Goal: Information Seeking & Learning: Learn about a topic

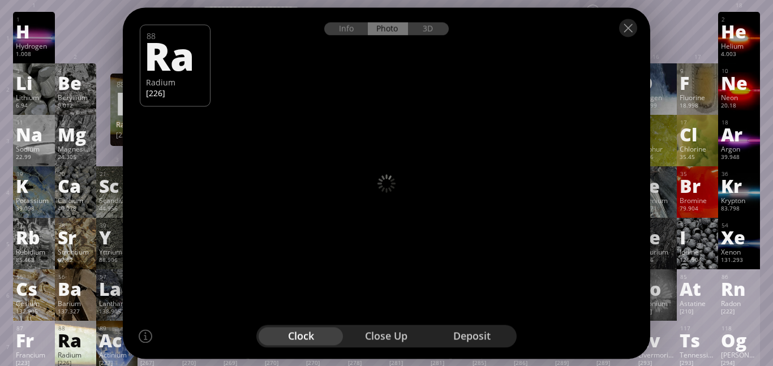
scroll to position [40, 0]
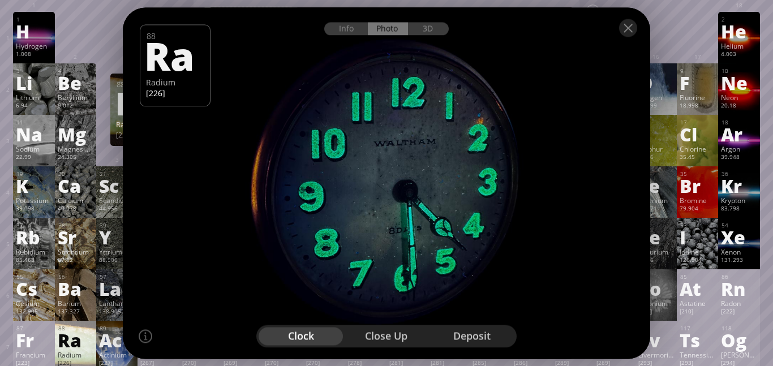
drag, startPoint x: 419, startPoint y: 224, endPoint x: 393, endPoint y: 203, distance: 32.6
click at [393, 203] on div at bounding box center [386, 183] width 532 height 355
drag, startPoint x: 393, startPoint y: 203, endPoint x: 311, endPoint y: 171, distance: 88.7
click at [311, 171] on div at bounding box center [386, 183] width 532 height 355
click at [397, 336] on div "close up" at bounding box center [386, 336] width 85 height 18
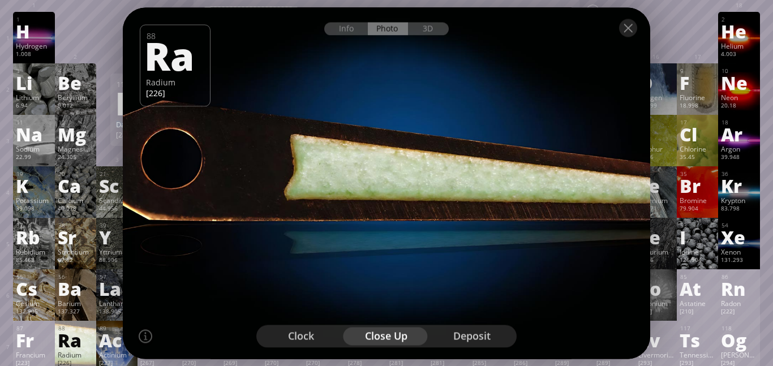
click at [487, 337] on div "deposit" at bounding box center [471, 336] width 85 height 18
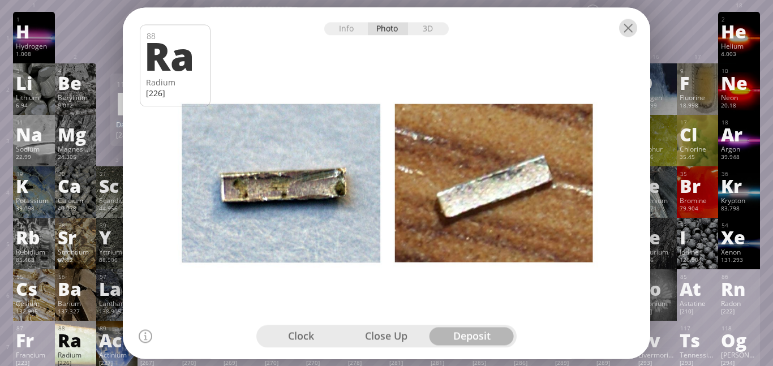
click at [630, 29] on div at bounding box center [628, 28] width 18 height 18
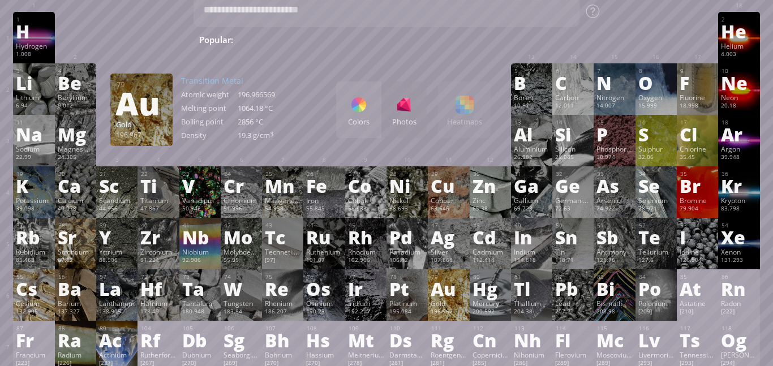
click at [443, 285] on div "Au" at bounding box center [449, 289] width 36 height 18
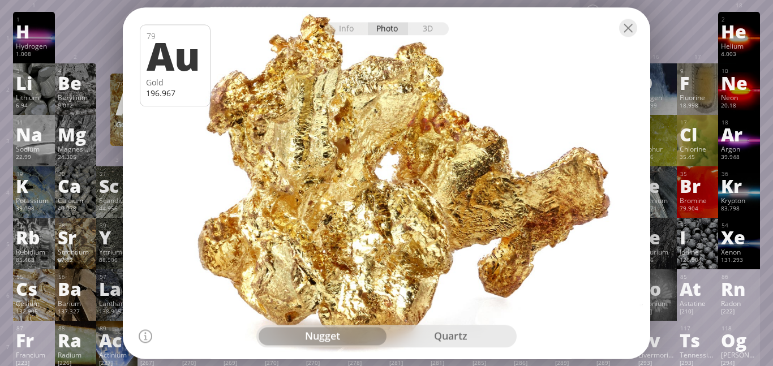
drag, startPoint x: 439, startPoint y: 237, endPoint x: 375, endPoint y: 230, distance: 64.3
click at [375, 230] on div at bounding box center [386, 183] width 532 height 355
click at [420, 327] on div "quartz" at bounding box center [450, 336] width 128 height 18
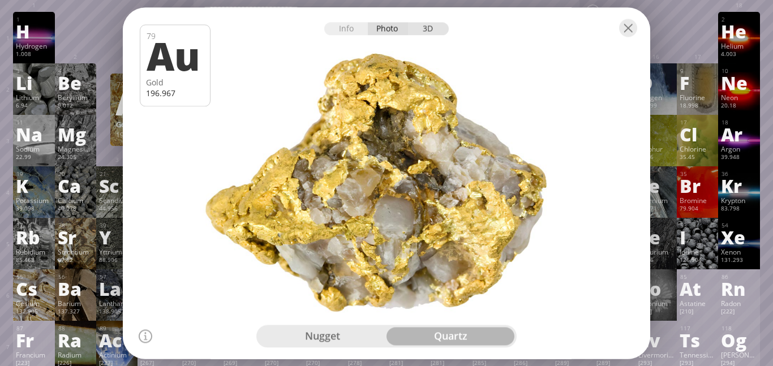
click at [433, 33] on div "3D" at bounding box center [428, 28] width 41 height 13
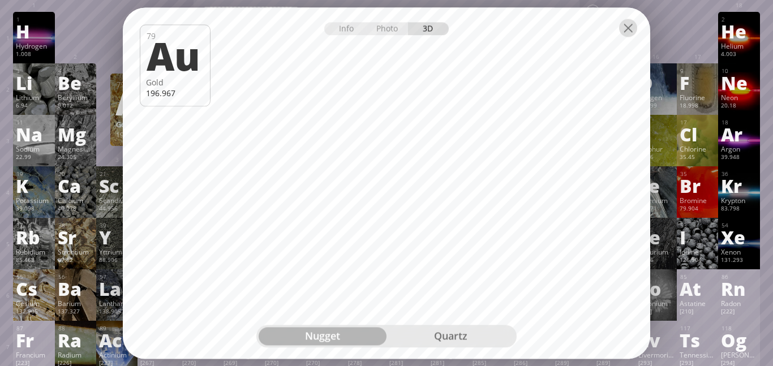
click at [630, 28] on div at bounding box center [628, 28] width 18 height 18
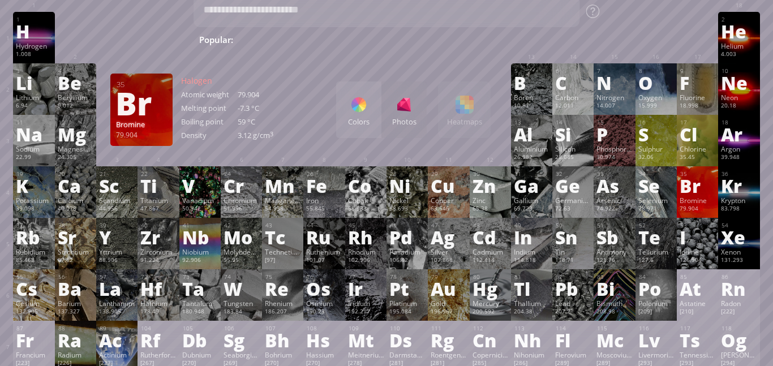
click at [694, 192] on div "Br" at bounding box center [698, 186] width 36 height 18
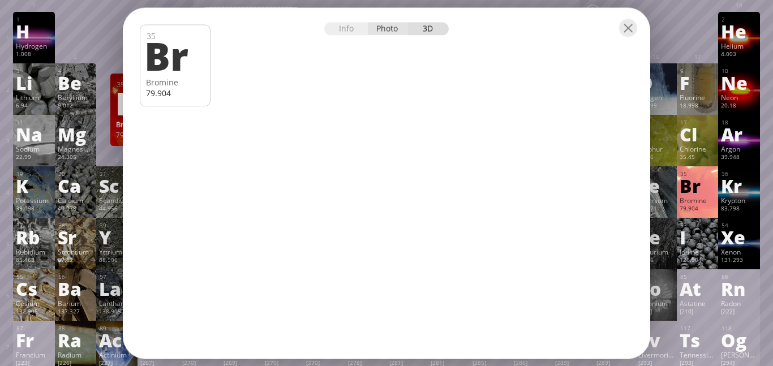
click at [386, 23] on div "Photo" at bounding box center [388, 28] width 41 height 13
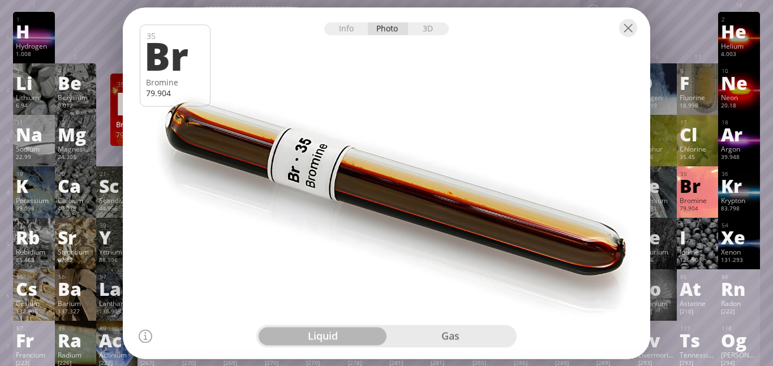
drag, startPoint x: 416, startPoint y: 224, endPoint x: 467, endPoint y: 231, distance: 51.0
click at [467, 231] on div at bounding box center [386, 183] width 532 height 355
click at [442, 334] on div "gas" at bounding box center [450, 336] width 128 height 18
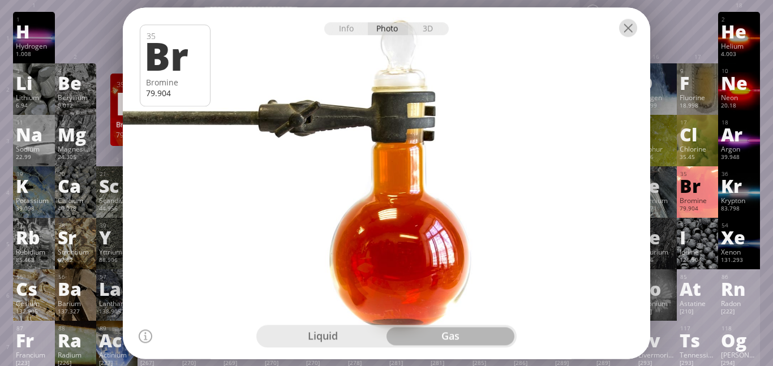
click at [628, 27] on div at bounding box center [628, 28] width 18 height 18
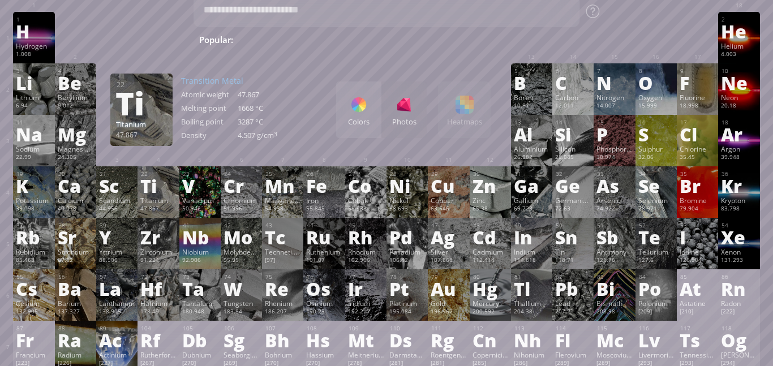
drag, startPoint x: 66, startPoint y: 359, endPoint x: 152, endPoint y: 200, distance: 181.0
click at [152, 200] on div "1 H Hydrogen 1.008 −1, +1 −1, +1 -259.14 °C -252.87 °C 0.0899 g/l 1s 1 2 He Hel…" at bounding box center [386, 251] width 746 height 478
click at [152, 200] on div "Titanium" at bounding box center [158, 200] width 36 height 9
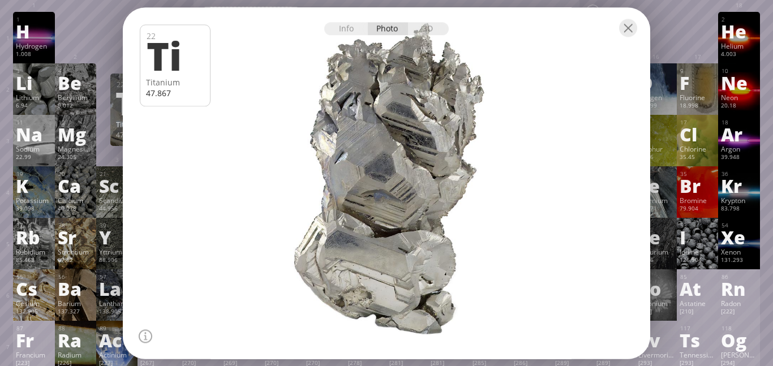
click at [453, 196] on div at bounding box center [386, 183] width 532 height 355
click at [628, 27] on div at bounding box center [628, 28] width 18 height 18
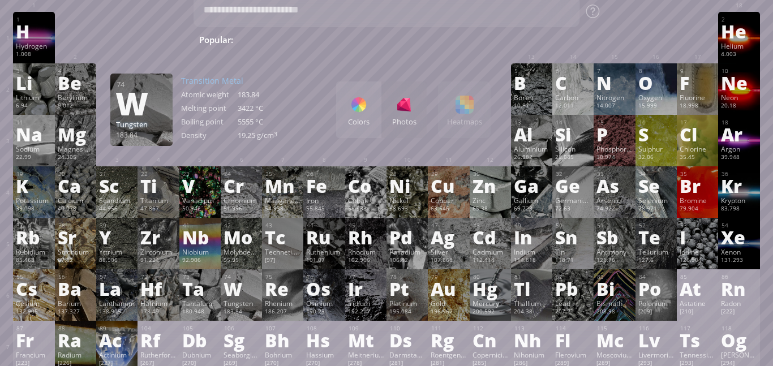
click at [244, 307] on div "Tungsten" at bounding box center [242, 303] width 36 height 9
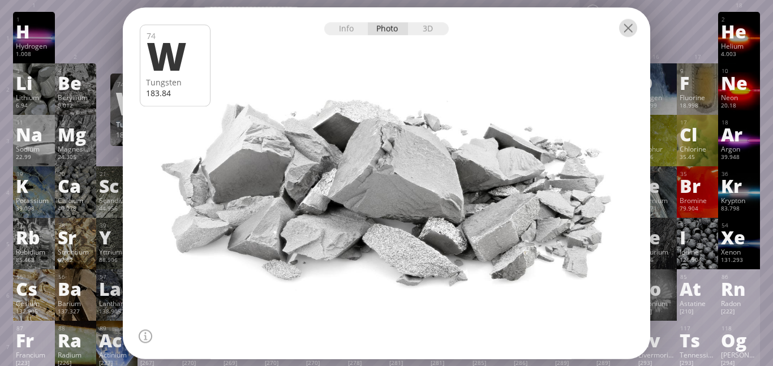
click at [626, 32] on div at bounding box center [628, 28] width 18 height 18
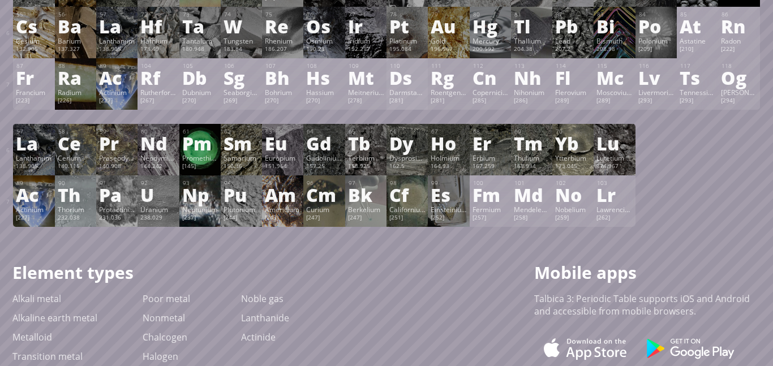
scroll to position [332, 0]
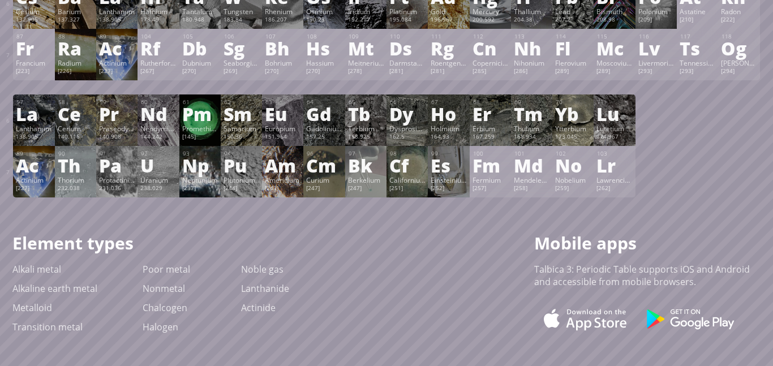
click at [154, 162] on div "U" at bounding box center [158, 165] width 36 height 18
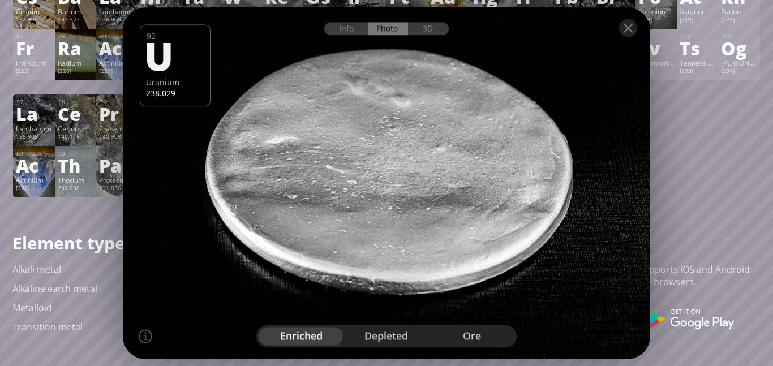
click at [390, 339] on div "depleted" at bounding box center [386, 336] width 85 height 18
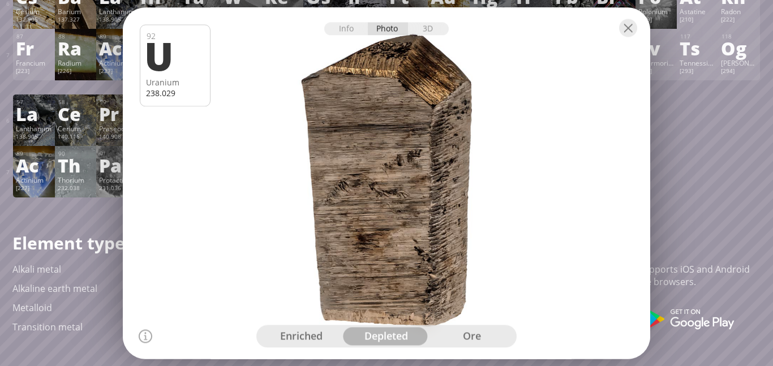
click at [474, 342] on div "ore" at bounding box center [471, 336] width 85 height 18
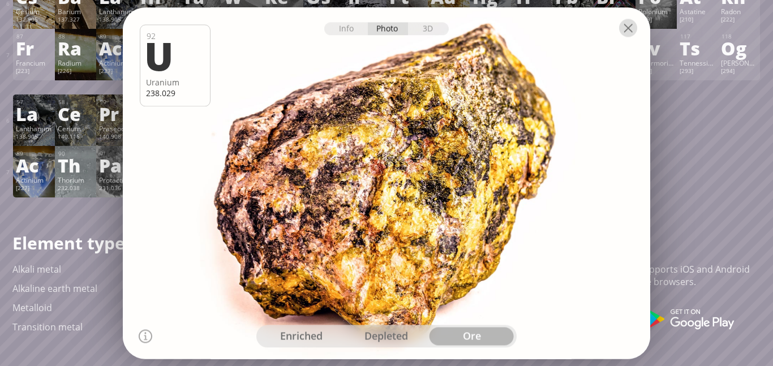
click at [630, 29] on div at bounding box center [628, 28] width 18 height 18
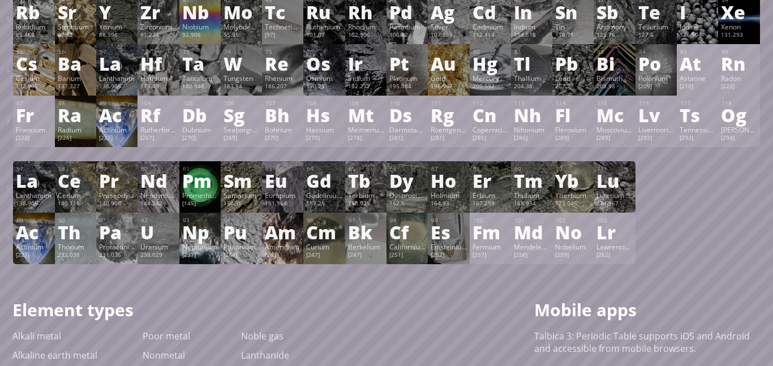
scroll to position [258, 0]
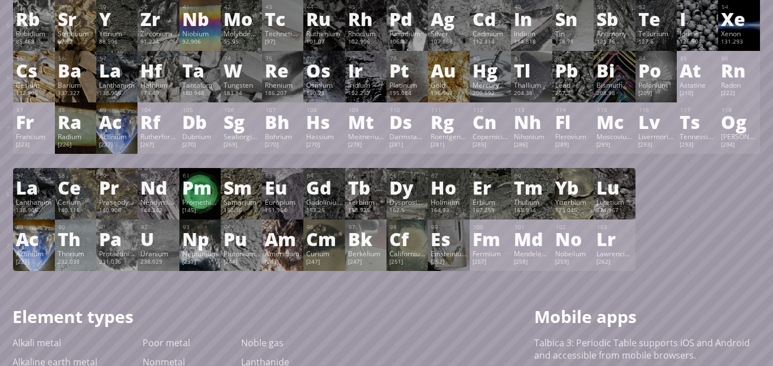
click at [30, 243] on div "Ac" at bounding box center [34, 239] width 36 height 18
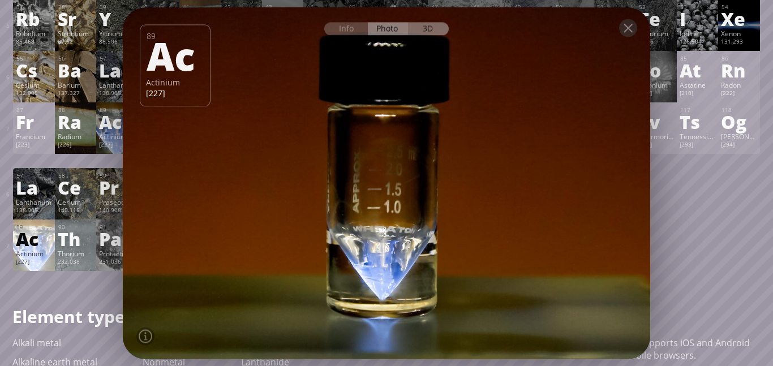
click at [416, 25] on div "3D" at bounding box center [428, 28] width 41 height 13
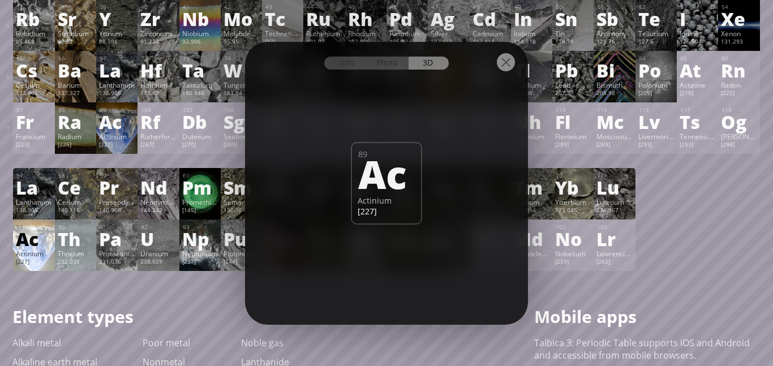
click at [79, 248] on div "Th" at bounding box center [76, 239] width 36 height 18
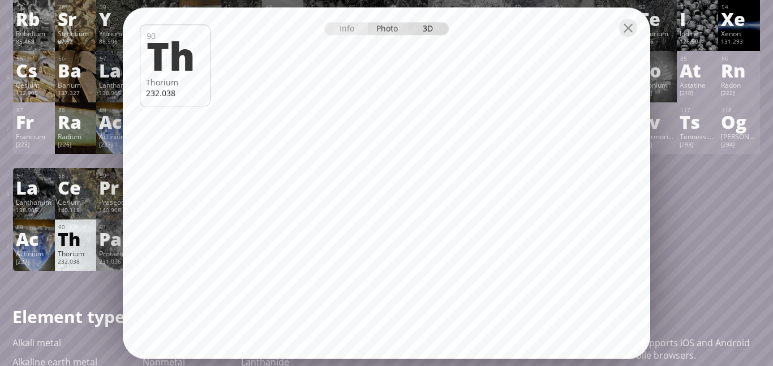
click at [386, 35] on div "Photo" at bounding box center [388, 28] width 41 height 13
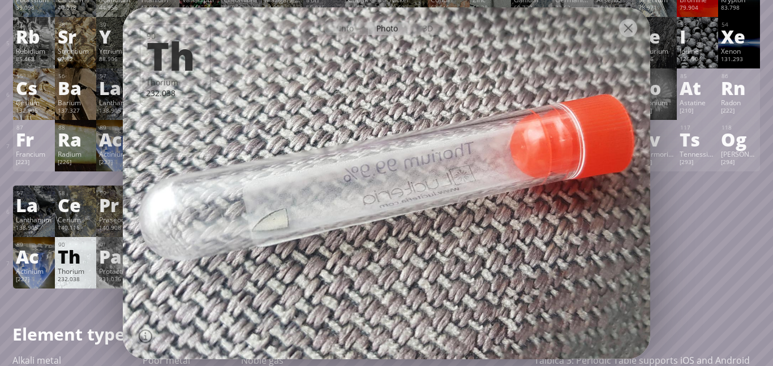
scroll to position [245, 0]
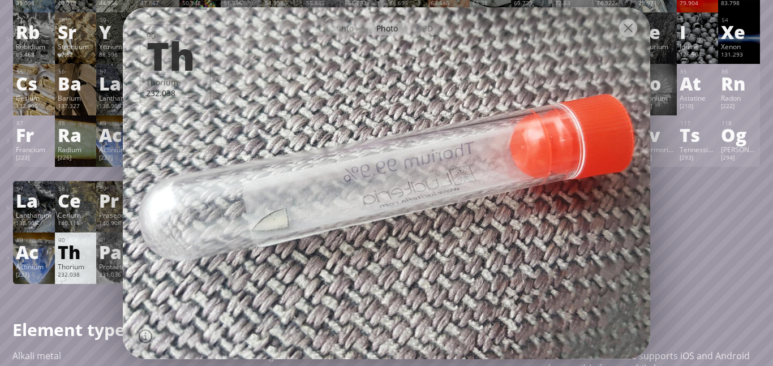
click at [38, 207] on div "La" at bounding box center [34, 200] width 36 height 18
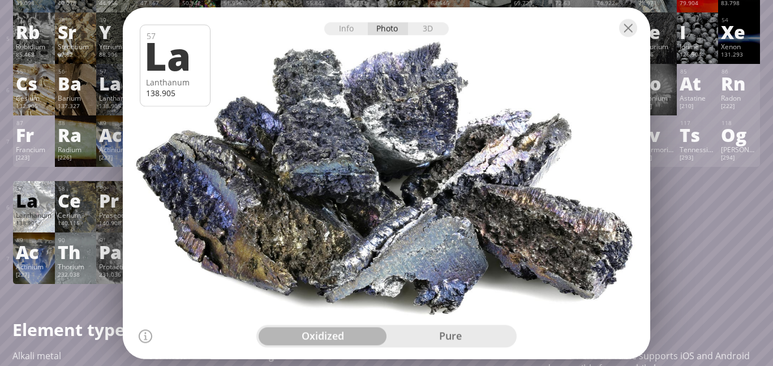
click at [441, 335] on div "pure" at bounding box center [450, 336] width 128 height 18
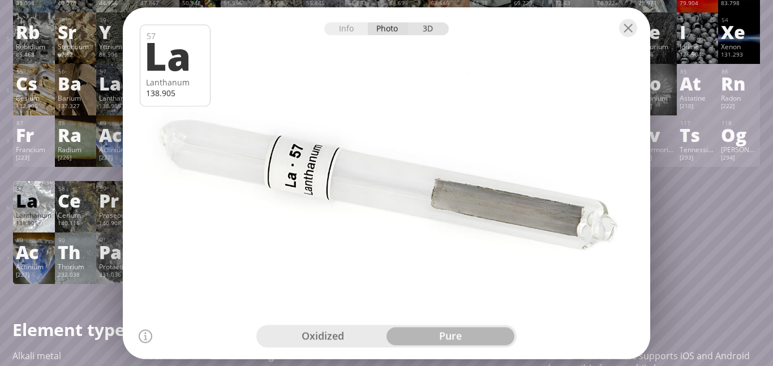
click at [432, 29] on div "3D" at bounding box center [428, 28] width 41 height 13
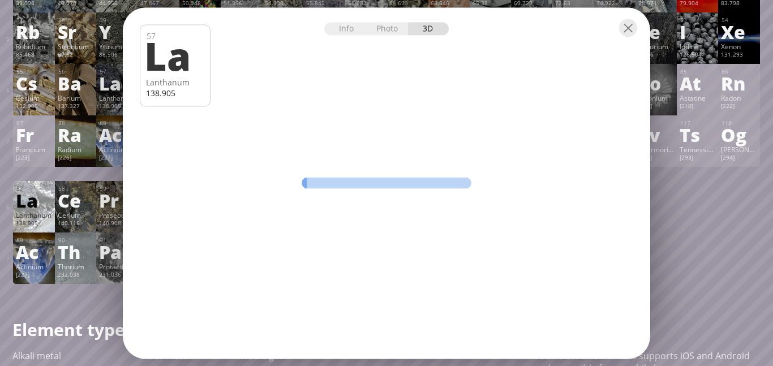
drag, startPoint x: 376, startPoint y: 146, endPoint x: 351, endPoint y: 151, distance: 24.9
click at [351, 151] on div "Info Photo 3D Info Photo 3D 57 La Lanthanum 138.905 Pure lanthanum is stored in…" at bounding box center [386, 182] width 527 height 351
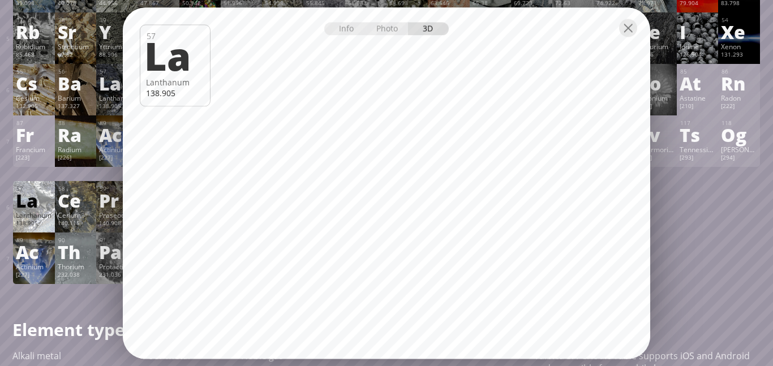
click at [85, 200] on div "Ce" at bounding box center [76, 200] width 36 height 18
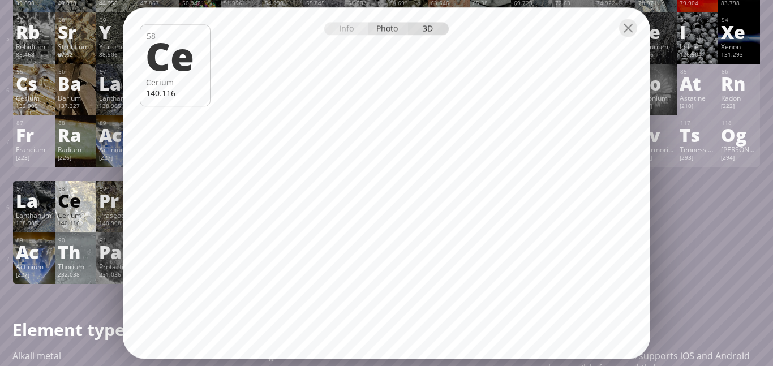
click at [382, 33] on div "Photo" at bounding box center [388, 28] width 41 height 13
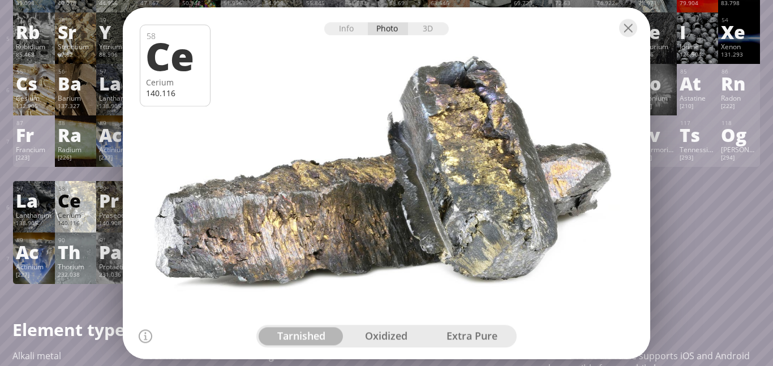
click at [397, 343] on div "oxidized" at bounding box center [386, 336] width 85 height 18
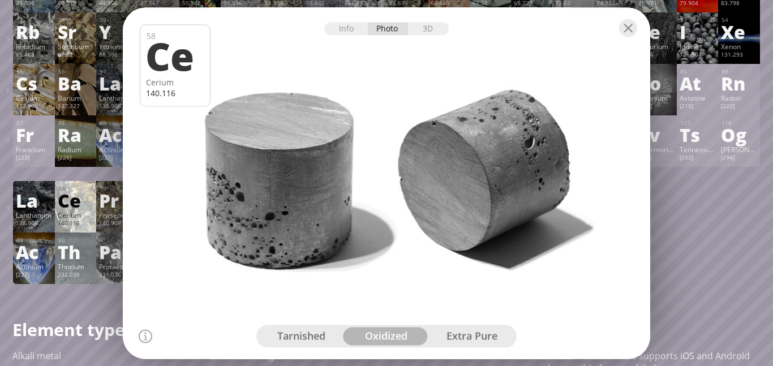
click at [463, 338] on div "extra pure" at bounding box center [471, 336] width 85 height 18
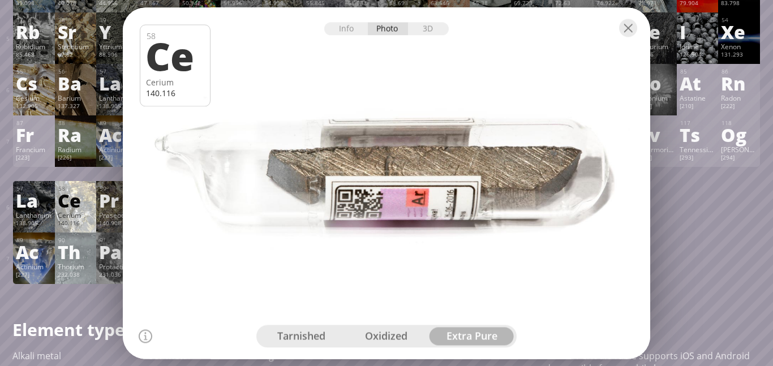
click at [71, 256] on div "Th" at bounding box center [76, 252] width 36 height 18
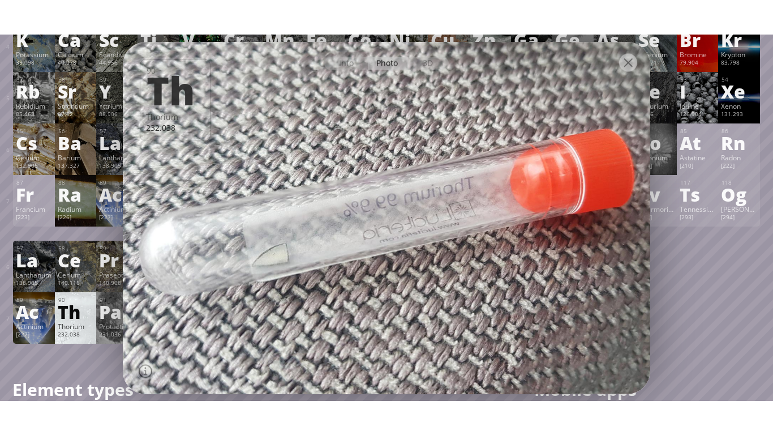
scroll to position [209, 0]
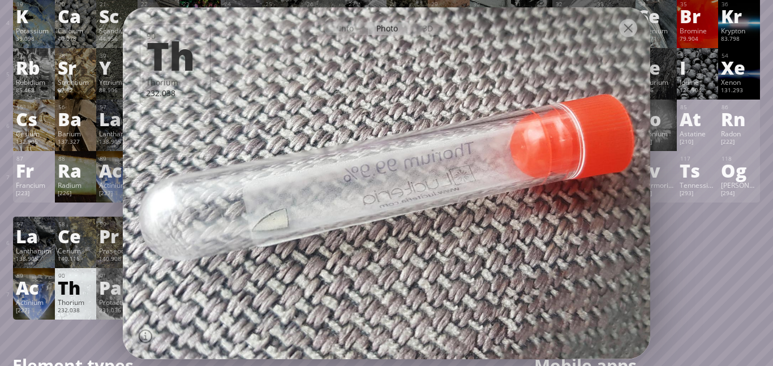
click at [113, 286] on div "Pa" at bounding box center [117, 287] width 36 height 18
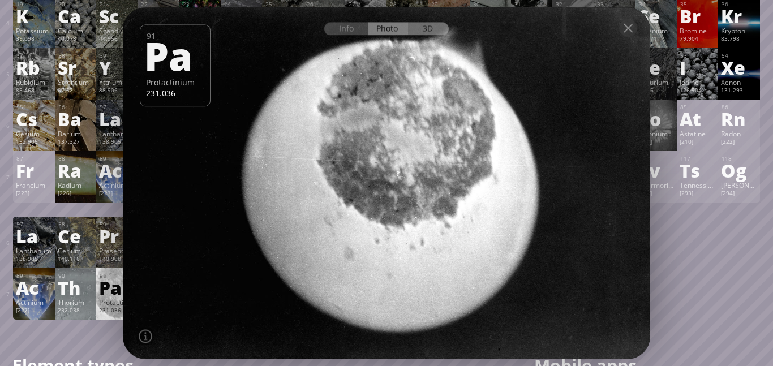
click at [440, 28] on div "3D" at bounding box center [428, 28] width 41 height 13
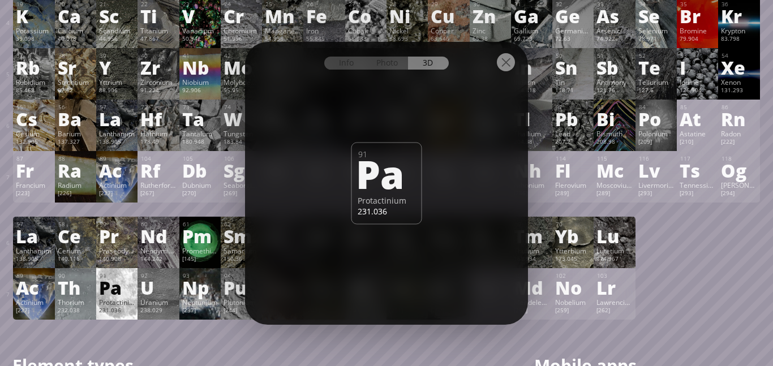
click at [117, 247] on div "Praseodymium" at bounding box center [117, 250] width 36 height 9
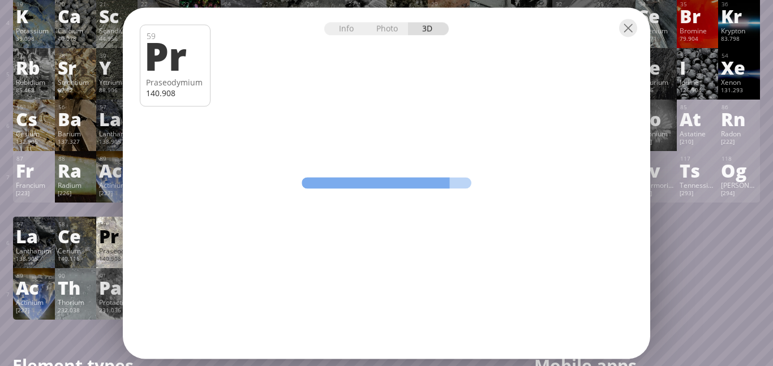
drag, startPoint x: 482, startPoint y: 68, endPoint x: 630, endPoint y: 61, distance: 147.9
click at [630, 61] on div "Info Photo 3D Info Photo 3D 59 Pr Praseodymium 140.908 Protactinium-233 (dark c…" at bounding box center [386, 182] width 527 height 351
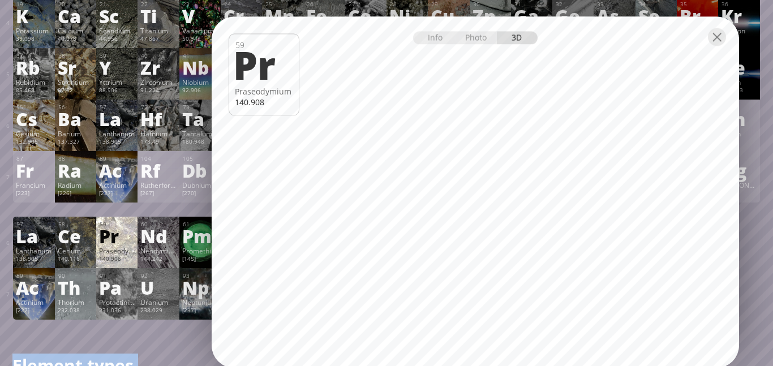
drag, startPoint x: 568, startPoint y: 20, endPoint x: 657, endPoint y: 28, distance: 89.1
click at [657, 28] on div at bounding box center [475, 36] width 527 height 40
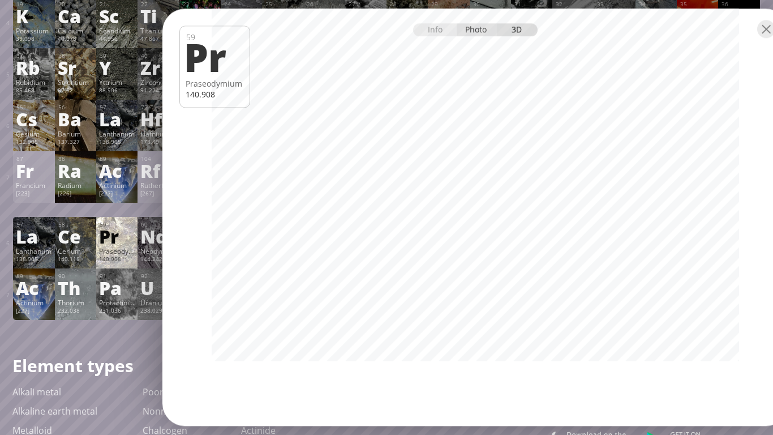
click at [485, 27] on div "Photo" at bounding box center [477, 29] width 41 height 13
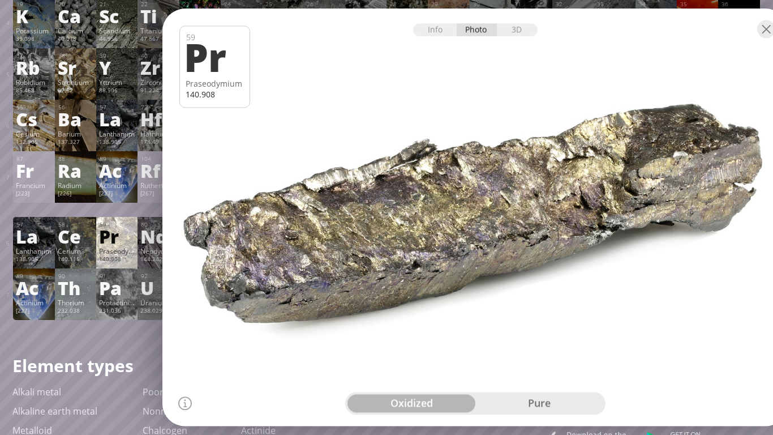
click at [565, 366] on div "pure" at bounding box center [539, 403] width 128 height 18
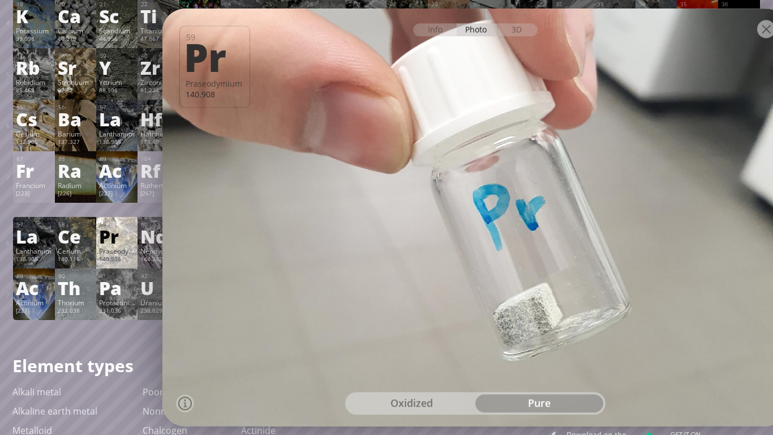
click at [158, 249] on div "Neodymium" at bounding box center [158, 250] width 36 height 9
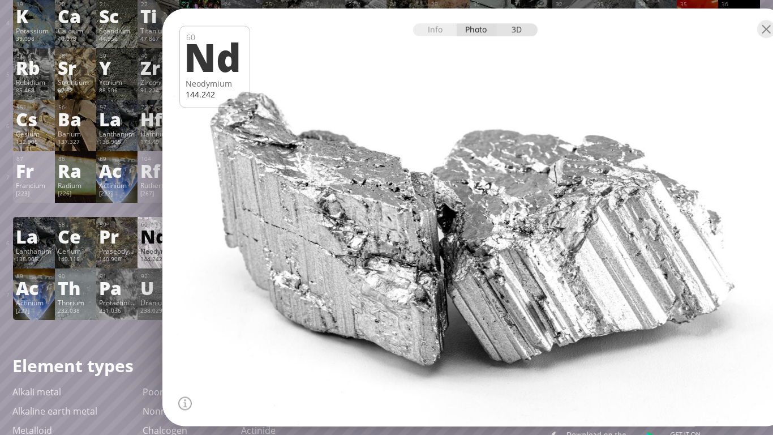
click at [515, 24] on div "3D" at bounding box center [517, 29] width 41 height 13
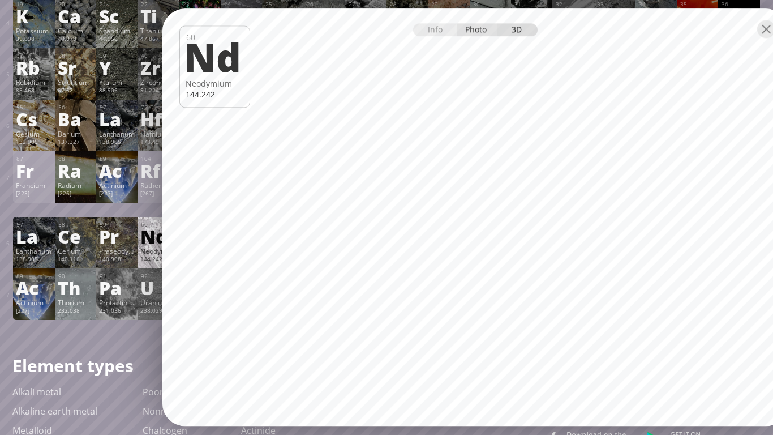
click at [488, 31] on div "Photo" at bounding box center [477, 29] width 41 height 13
